Goal: Check status: Check status

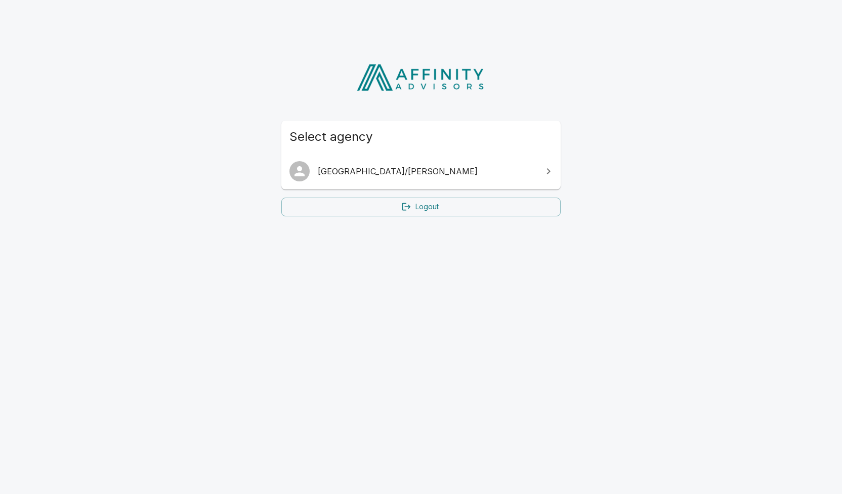
click at [337, 165] on span "[GEOGRAPHIC_DATA]/[PERSON_NAME]" at bounding box center [427, 171] width 219 height 12
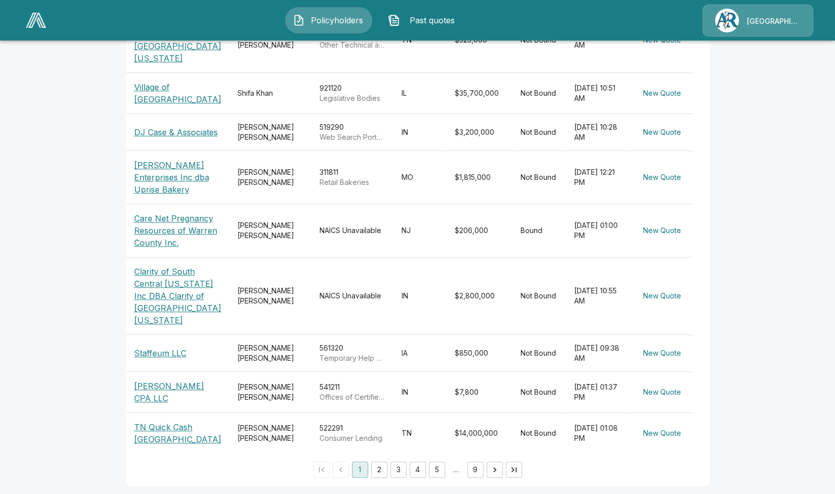
scroll to position [304, 0]
click at [385, 468] on button "2" at bounding box center [379, 469] width 16 height 16
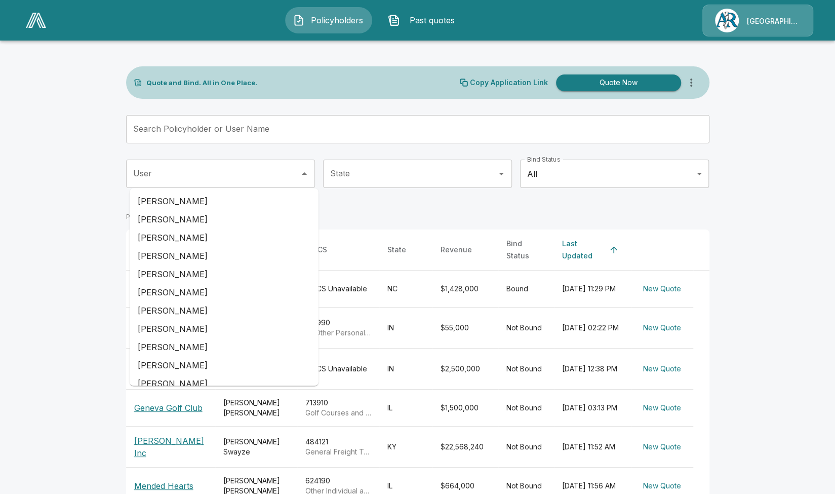
click at [290, 185] on div "User" at bounding box center [220, 173] width 189 height 28
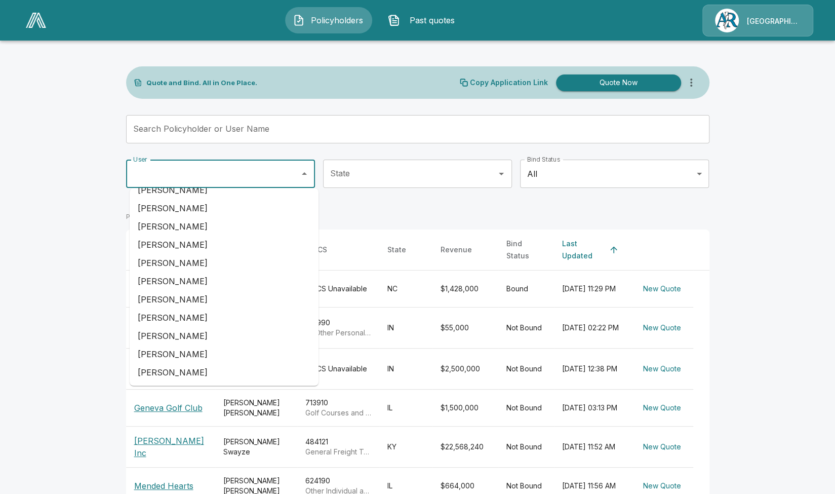
scroll to position [266, 0]
click at [192, 368] on li "Sonyia Townsend" at bounding box center [224, 372] width 189 height 18
type input "**********"
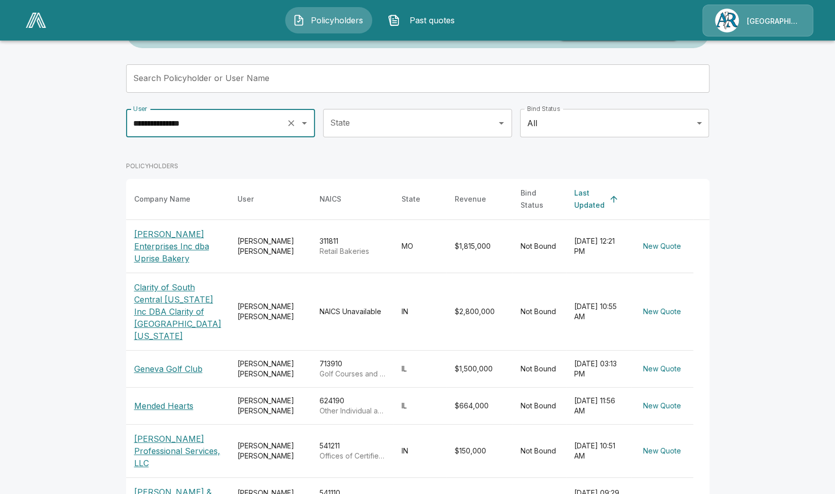
scroll to position [101, 0]
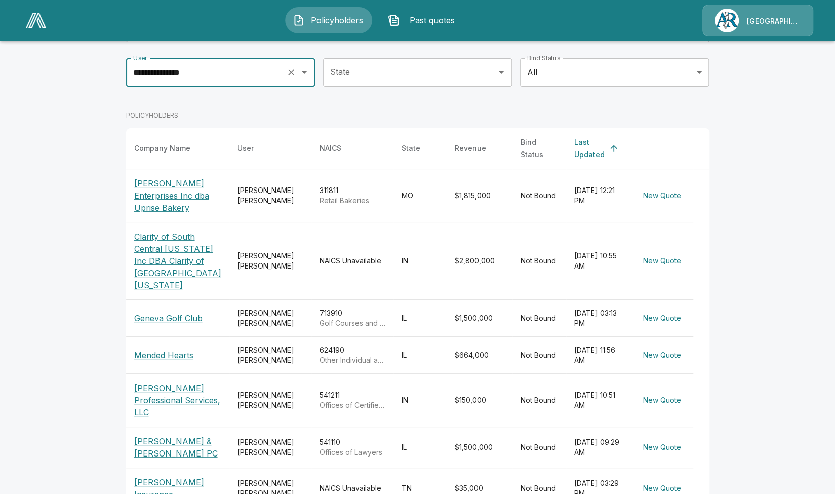
click at [173, 435] on p "Mc Cabe & Hogan PC" at bounding box center [177, 447] width 87 height 24
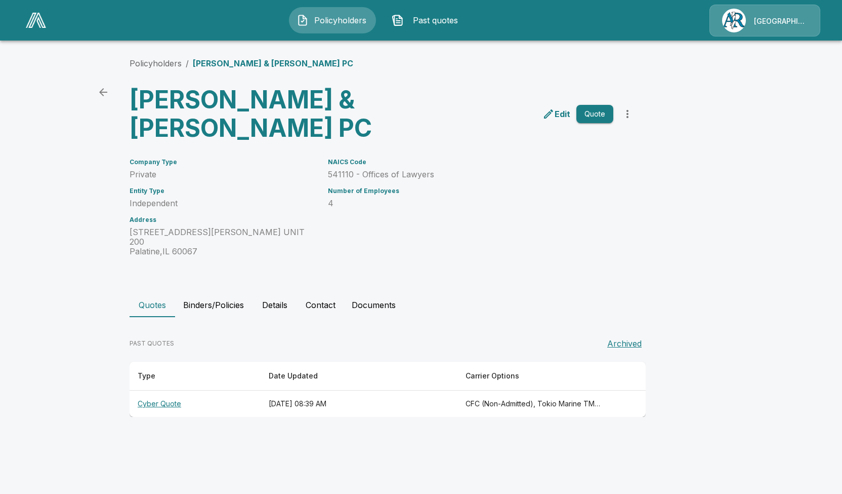
click at [170, 390] on th "Cyber Quote" at bounding box center [195, 403] width 131 height 27
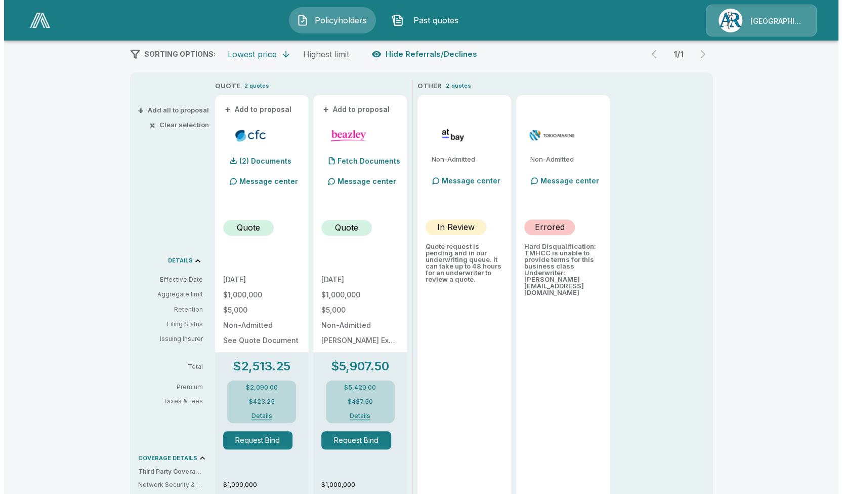
scroll to position [202, 0]
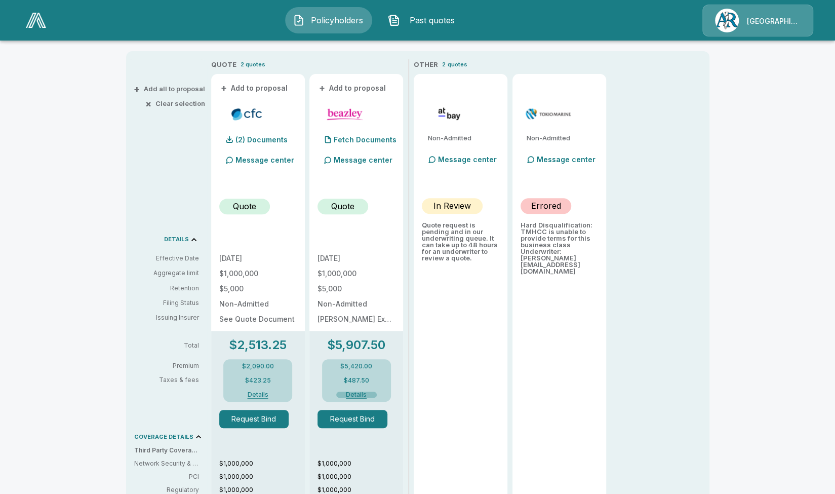
click at [357, 393] on button "Details" at bounding box center [356, 394] width 40 height 6
